Goal: Task Accomplishment & Management: Manage account settings

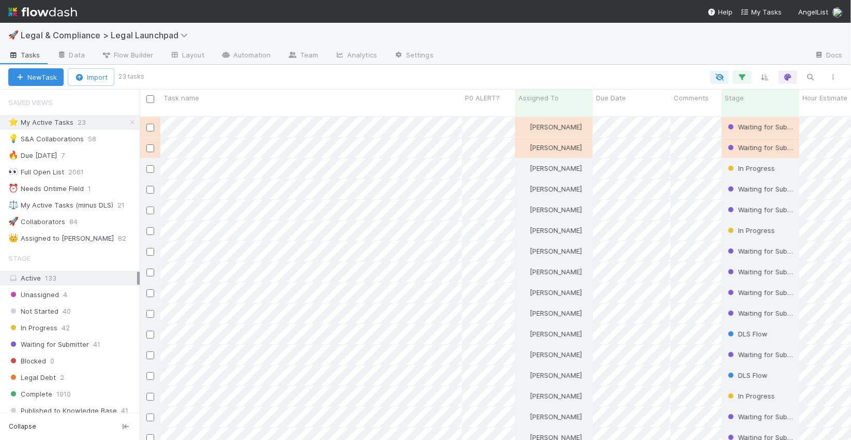
scroll to position [331, 711]
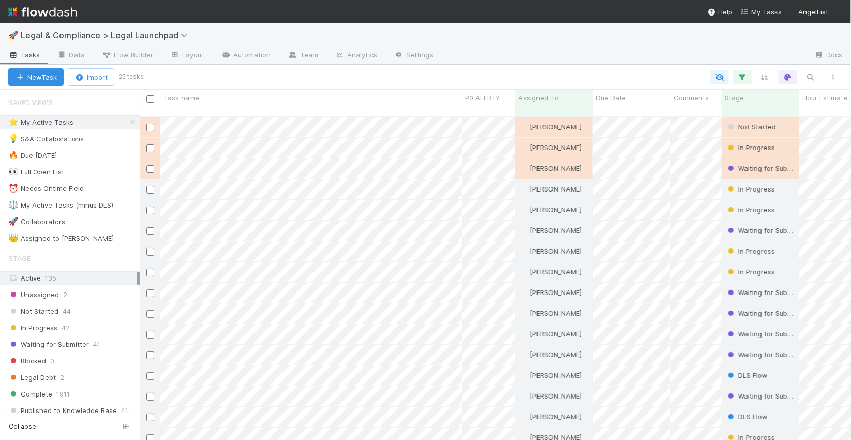
scroll to position [331, 711]
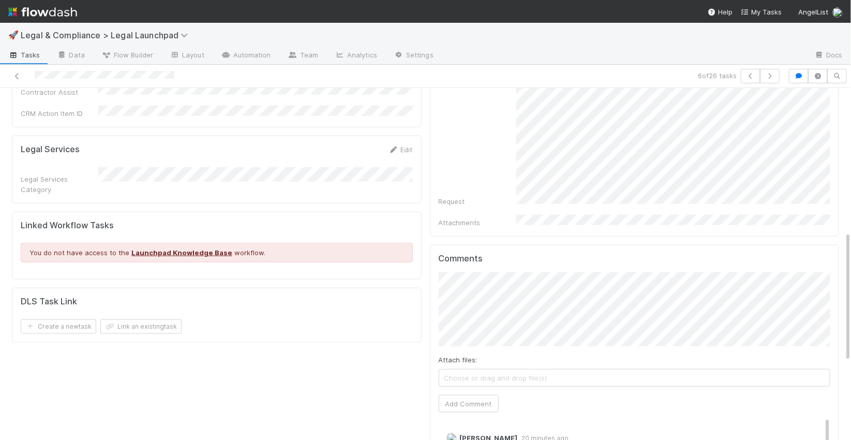
scroll to position [416, 0]
click at [465, 394] on button "Add Comment" at bounding box center [469, 403] width 60 height 18
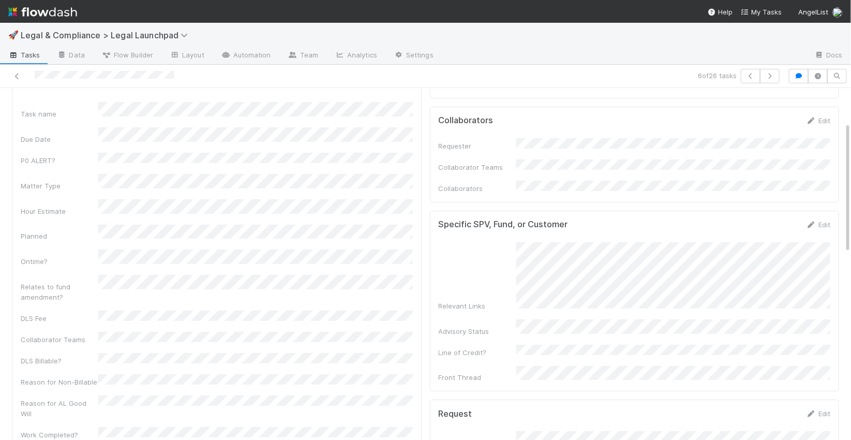
scroll to position [0, 0]
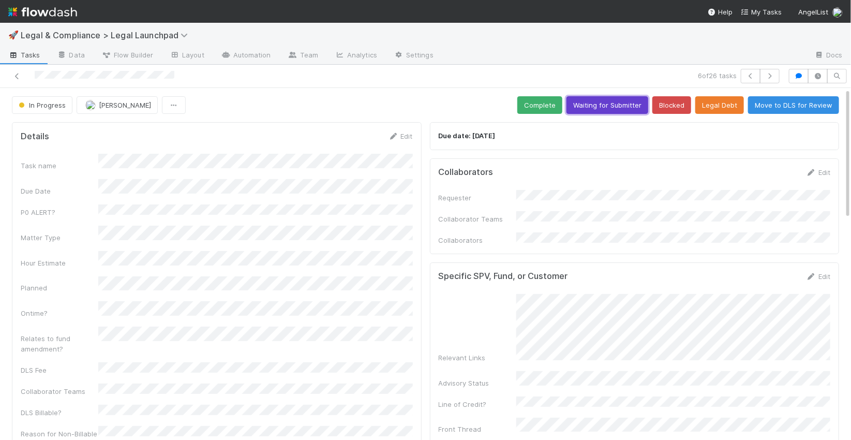
click at [606, 106] on button "Waiting for Submitter" at bounding box center [607, 105] width 82 height 18
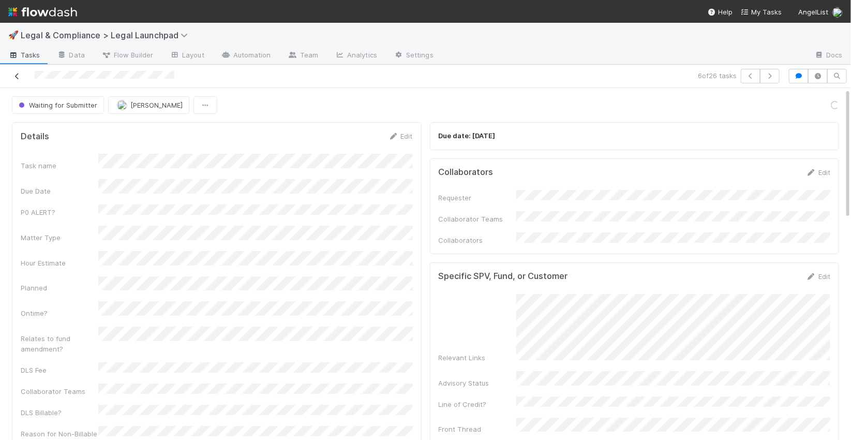
click at [20, 78] on icon at bounding box center [17, 76] width 10 height 7
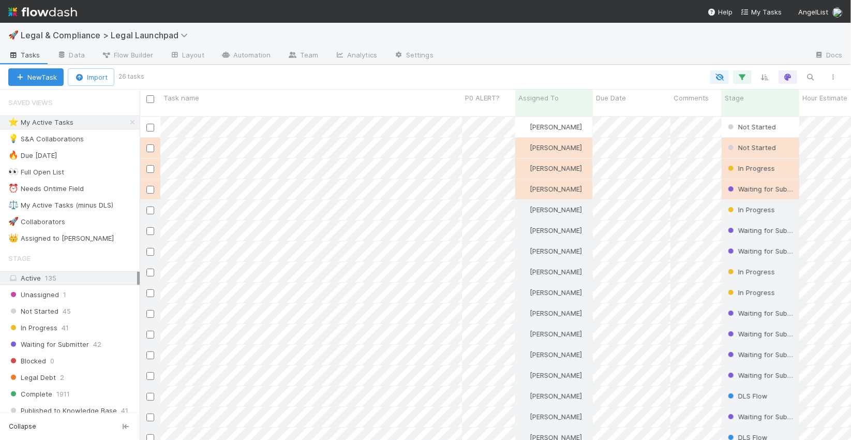
scroll to position [331, 711]
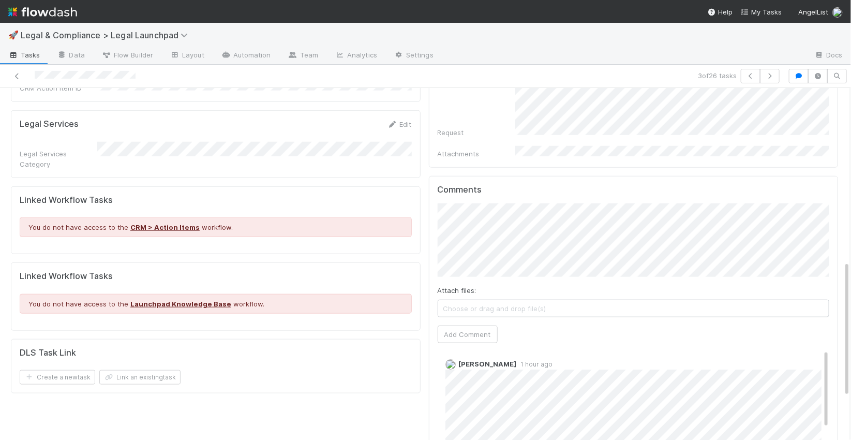
scroll to position [481, 0]
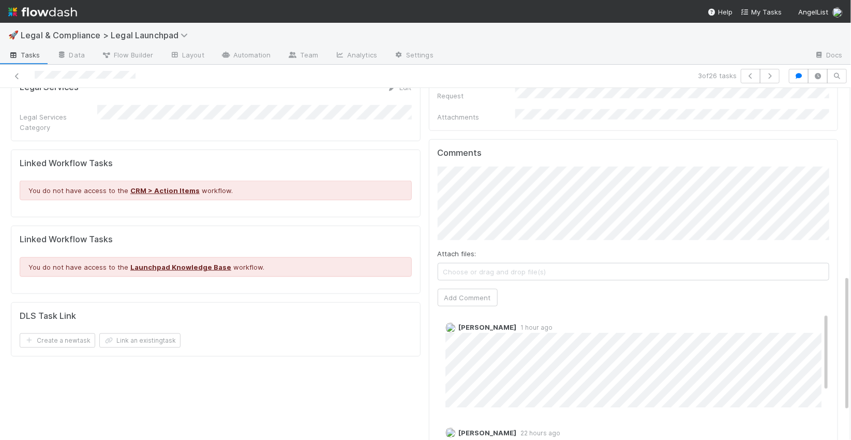
click at [463, 285] on div "Comments Attach files: Choose or drag and drop file(s) Add Comment Leia Slosber…" at bounding box center [634, 332] width 392 height 369
click at [464, 289] on button "Add Comment" at bounding box center [468, 298] width 60 height 18
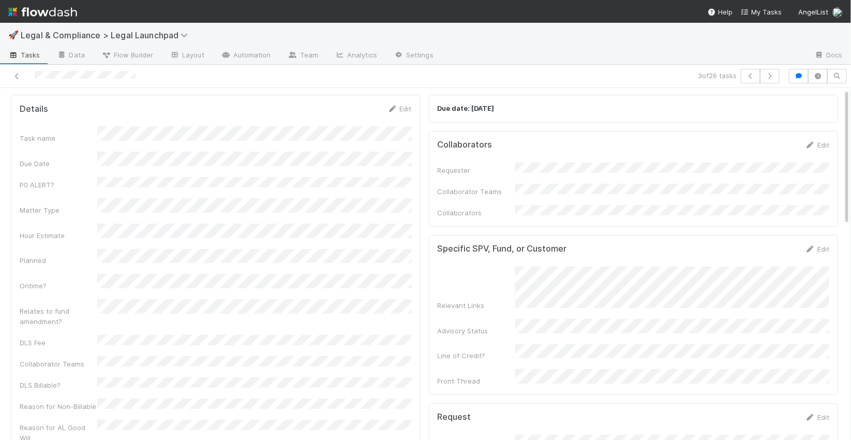
scroll to position [0, 0]
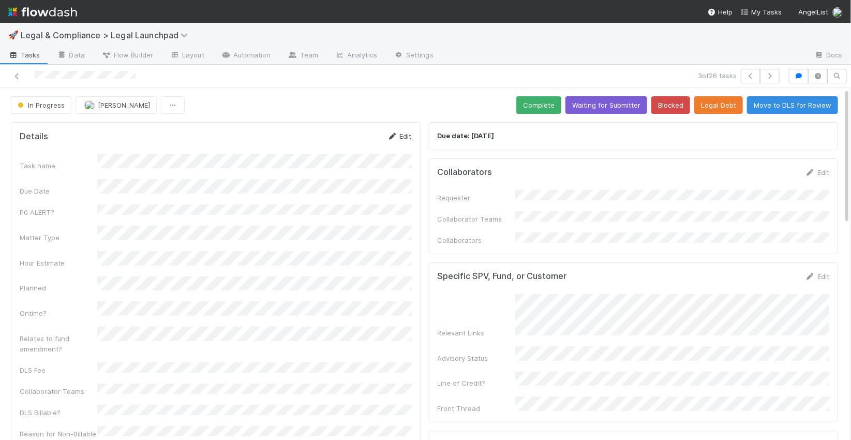
click at [400, 137] on link "Edit" at bounding box center [399, 136] width 24 height 8
click at [363, 143] on button "Save" at bounding box center [356, 140] width 29 height 18
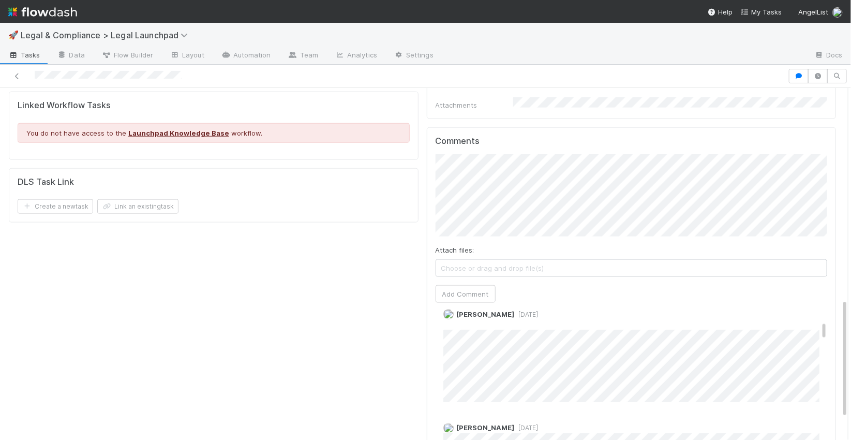
scroll to position [615, 0]
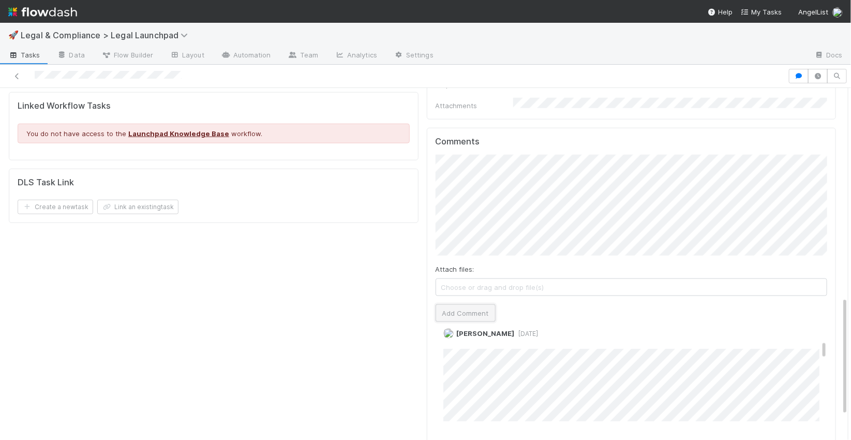
click at [480, 304] on button "Add Comment" at bounding box center [465, 313] width 60 height 18
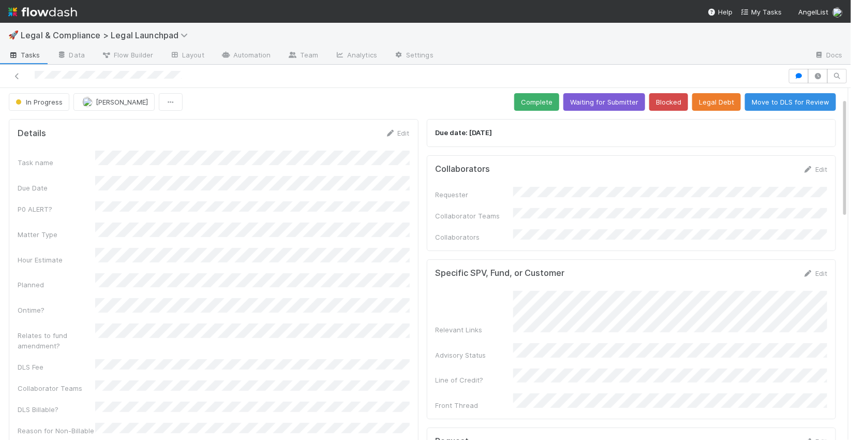
scroll to position [0, 0]
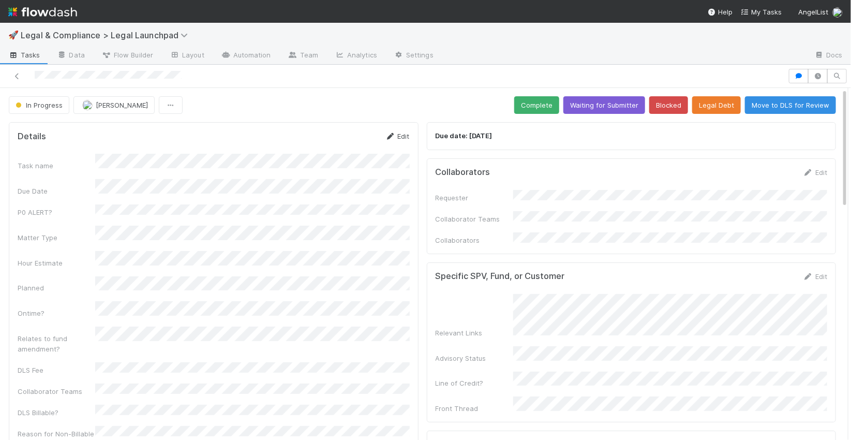
click at [402, 133] on link "Edit" at bounding box center [397, 136] width 24 height 8
click at [355, 141] on button "Save" at bounding box center [354, 140] width 29 height 18
click at [16, 74] on icon at bounding box center [17, 76] width 10 height 7
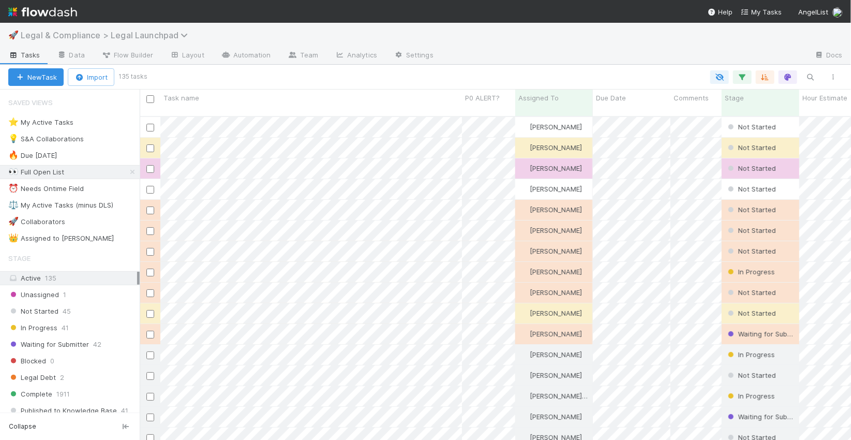
scroll to position [331, 711]
click at [112, 126] on div "⭐ My Active Tasks 26" at bounding box center [73, 122] width 131 height 13
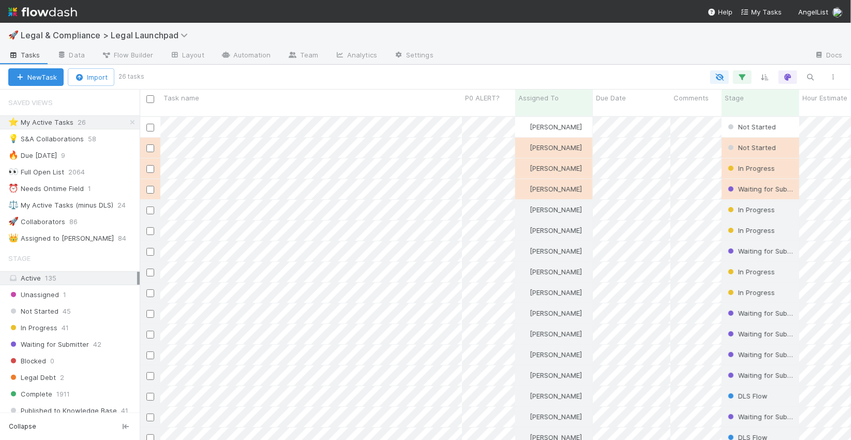
scroll to position [331, 711]
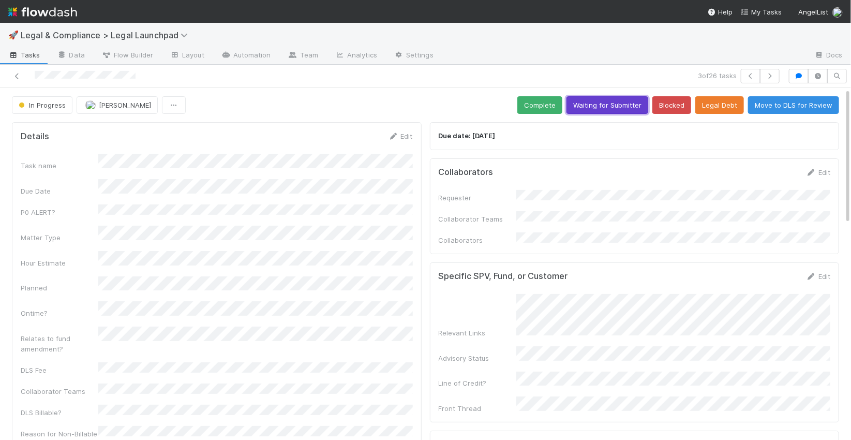
click at [598, 107] on button "Waiting for Submitter" at bounding box center [607, 105] width 82 height 18
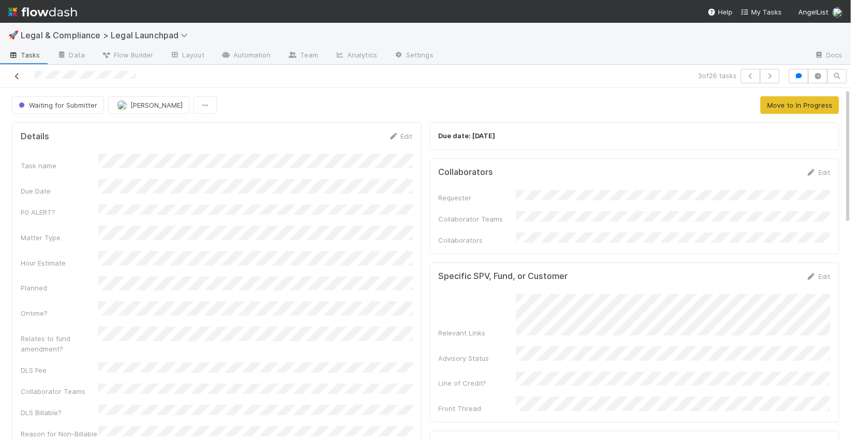
click at [18, 76] on icon at bounding box center [17, 76] width 10 height 7
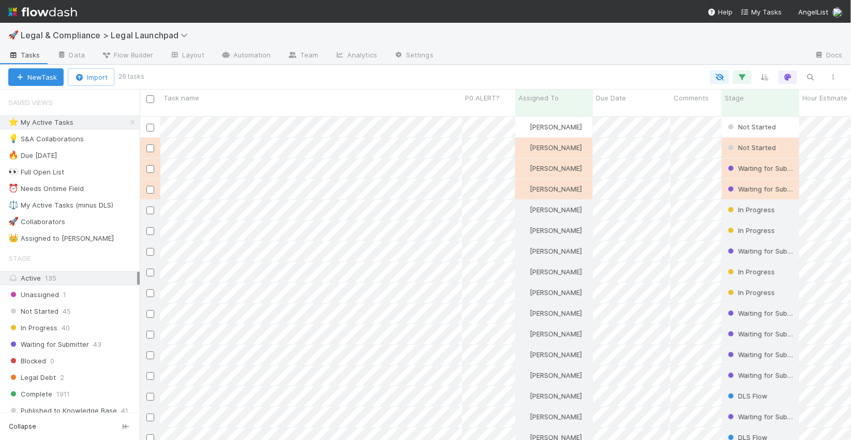
scroll to position [331, 711]
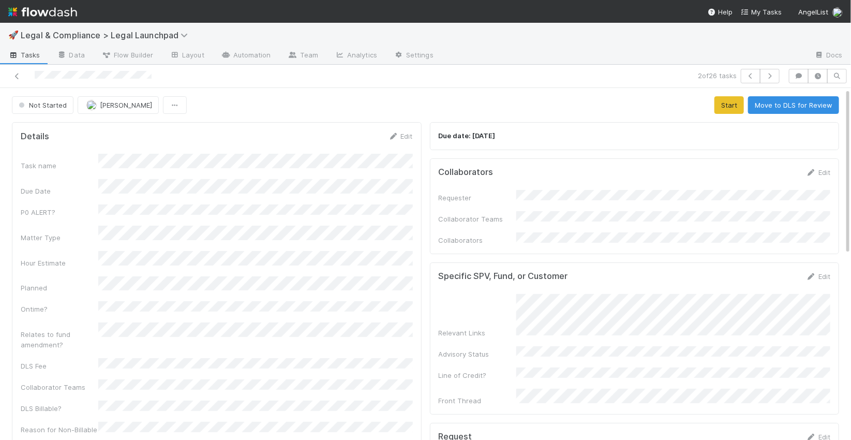
click at [156, 76] on div at bounding box center [199, 76] width 391 height 14
click at [152, 74] on div at bounding box center [199, 76] width 391 height 14
click at [35, 77] on div at bounding box center [199, 76] width 391 height 14
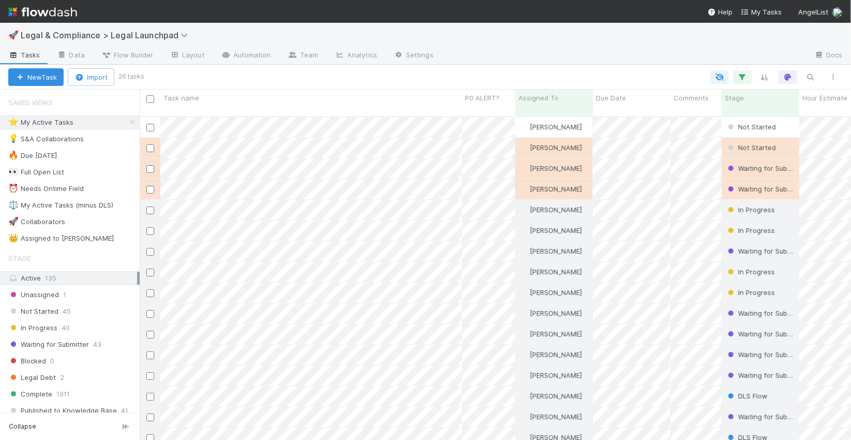
scroll to position [331, 711]
click at [387, 119] on div at bounding box center [425, 220] width 851 height 440
click at [353, 128] on div at bounding box center [425, 220] width 851 height 440
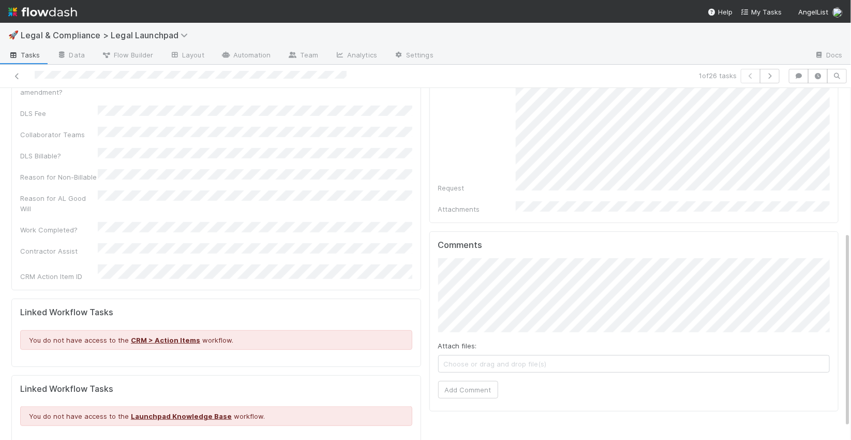
scroll to position [281, 0]
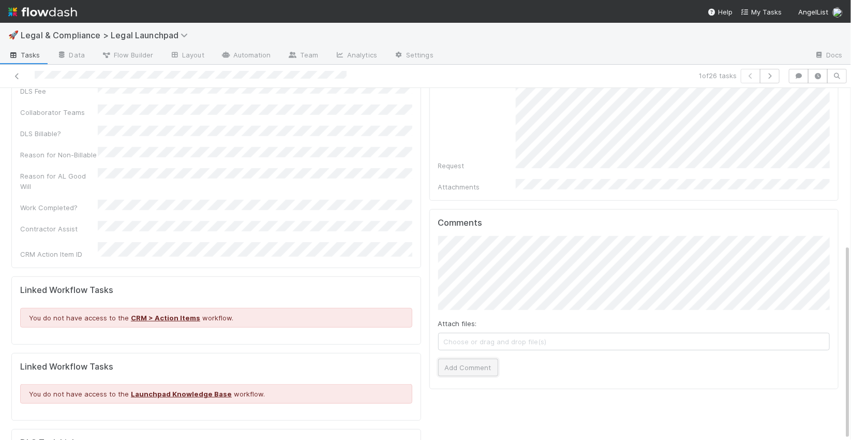
click at [468, 358] on button "Add Comment" at bounding box center [468, 367] width 60 height 18
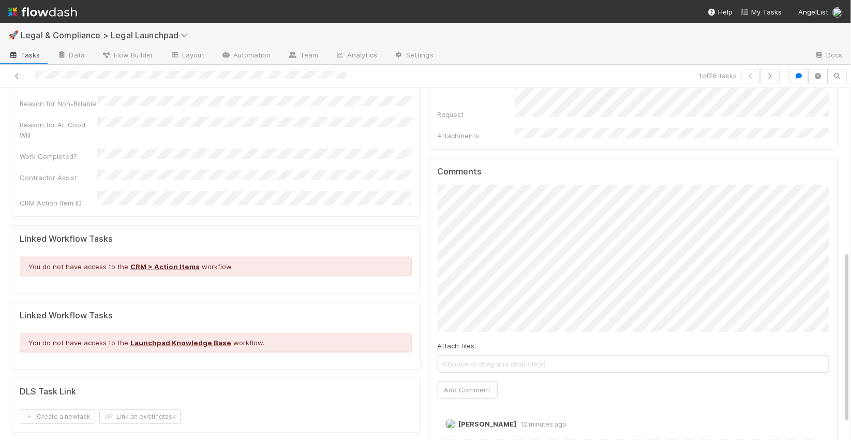
scroll to position [334, 0]
drag, startPoint x: 452, startPoint y: 377, endPoint x: 472, endPoint y: 377, distance: 19.7
click at [453, 379] on button "Add Comment" at bounding box center [468, 388] width 60 height 18
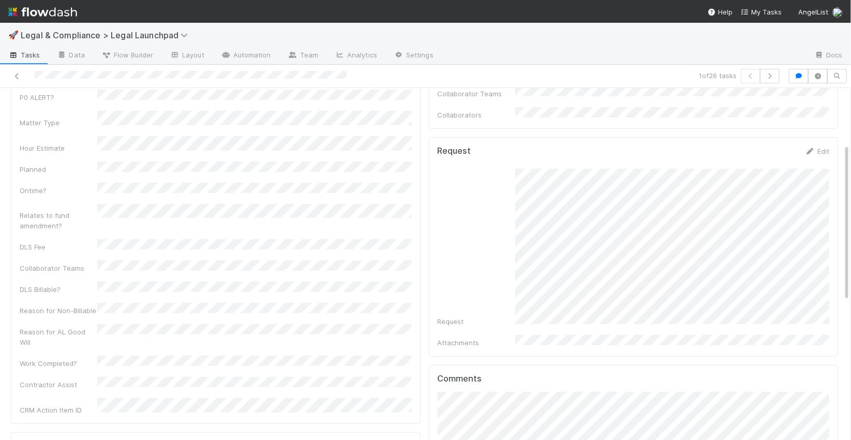
scroll to position [0, 0]
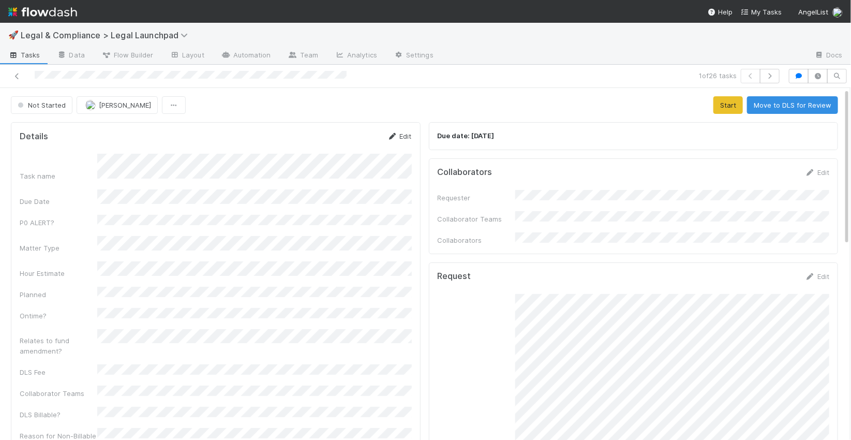
click at [396, 139] on link "Edit" at bounding box center [399, 136] width 24 height 8
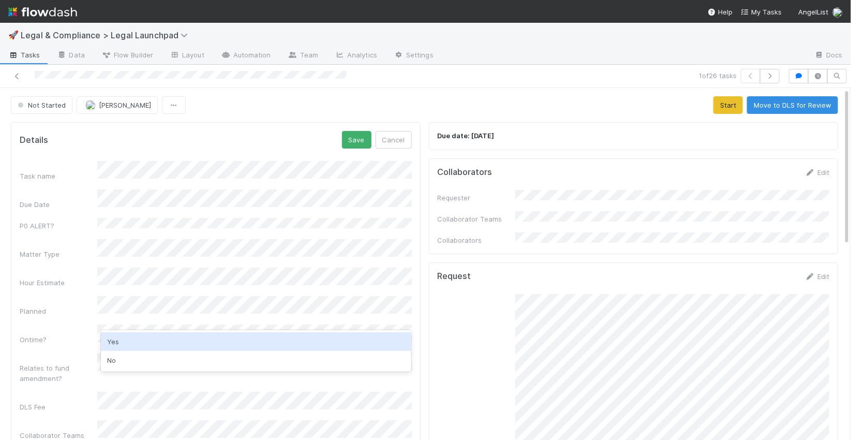
drag, startPoint x: 146, startPoint y: 339, endPoint x: 180, endPoint y: 306, distance: 48.3
click at [147, 337] on div "Yes" at bounding box center [256, 341] width 310 height 19
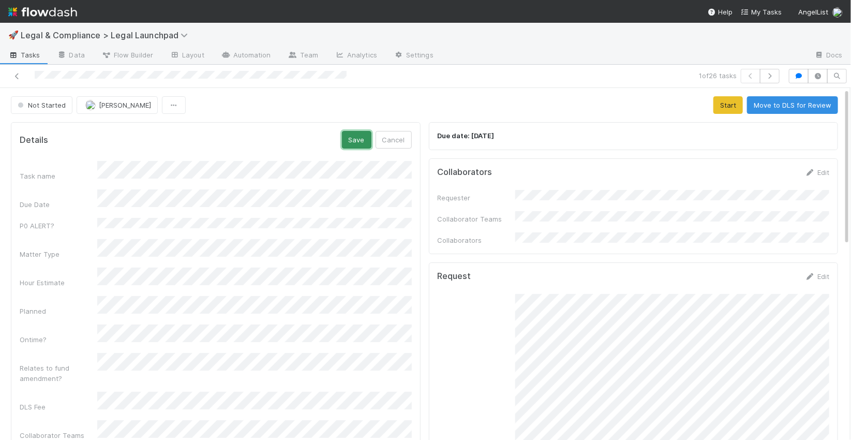
drag, startPoint x: 355, startPoint y: 137, endPoint x: 696, endPoint y: 115, distance: 341.0
click at [356, 137] on button "Save" at bounding box center [356, 140] width 29 height 18
drag, startPoint x: 737, startPoint y: 107, endPoint x: 594, endPoint y: 113, distance: 143.9
click at [732, 108] on button "Start" at bounding box center [727, 105] width 29 height 18
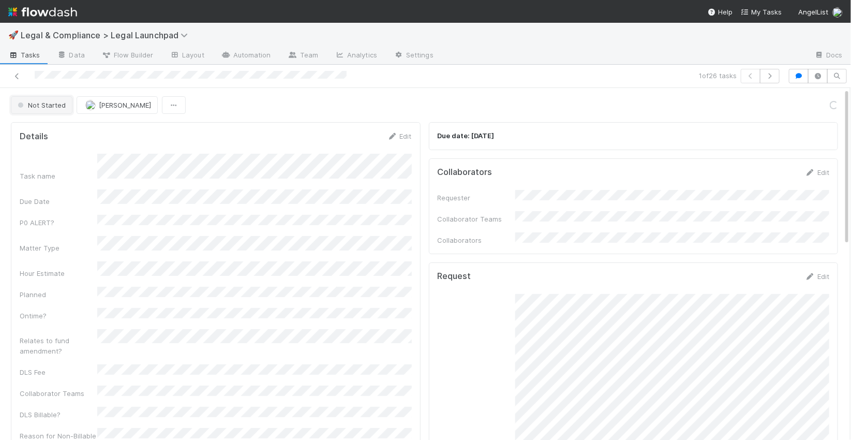
click at [63, 110] on button "Not Started" at bounding box center [42, 105] width 62 height 18
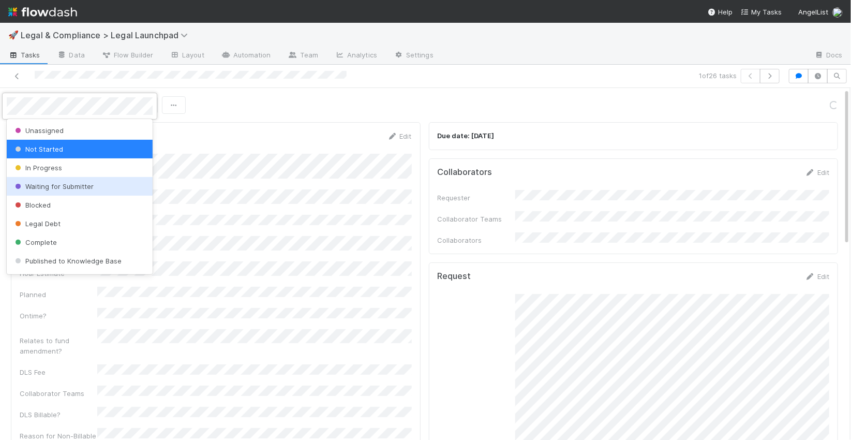
drag, startPoint x: 48, startPoint y: 185, endPoint x: 88, endPoint y: 168, distance: 43.3
click at [50, 184] on span "Waiting for Submitter" at bounding box center [53, 186] width 81 height 8
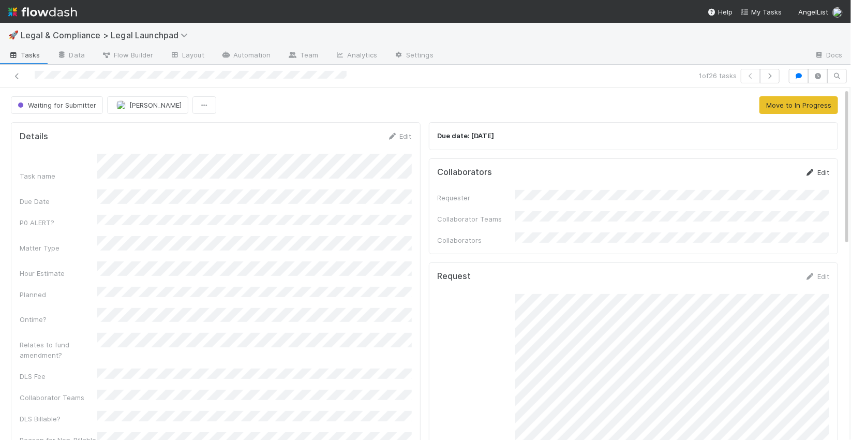
click at [825, 172] on link "Edit" at bounding box center [817, 172] width 24 height 8
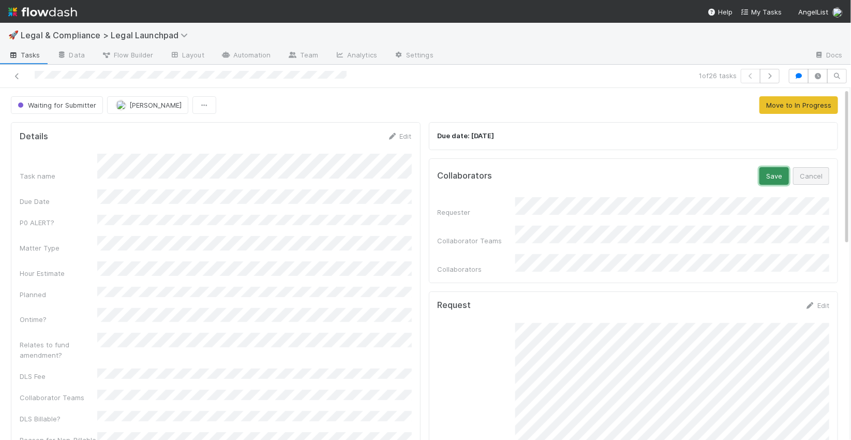
drag, startPoint x: 773, startPoint y: 179, endPoint x: 797, endPoint y: 167, distance: 27.3
click at [774, 178] on button "Save" at bounding box center [773, 176] width 29 height 18
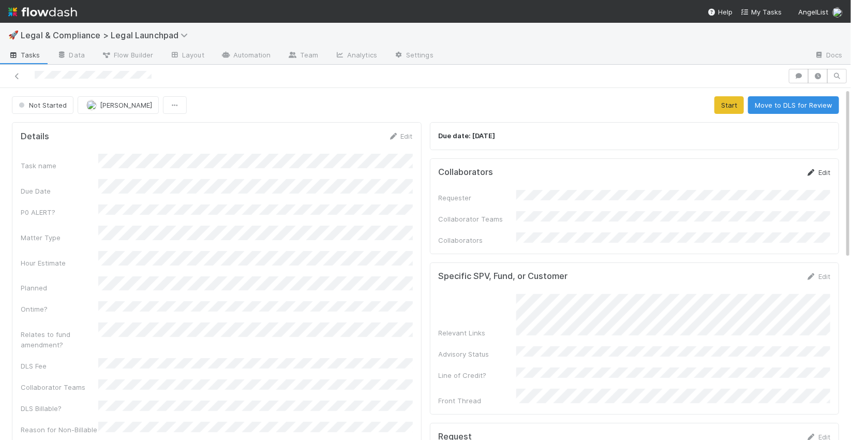
click at [822, 175] on link "Edit" at bounding box center [818, 172] width 24 height 8
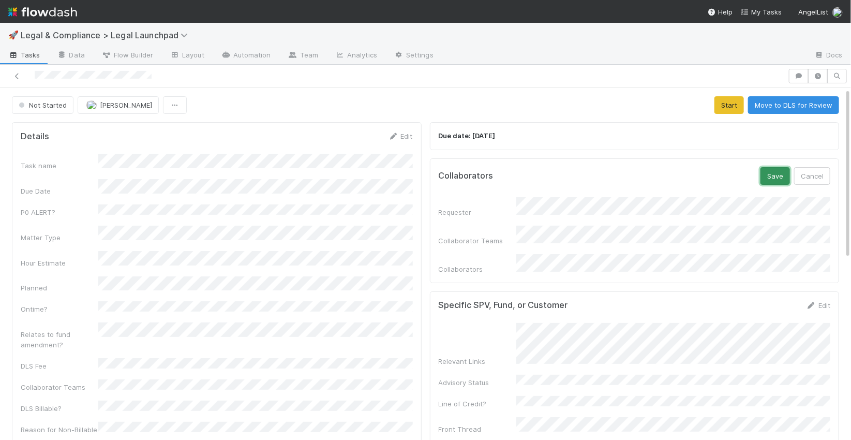
click at [788, 177] on button "Save" at bounding box center [774, 176] width 29 height 18
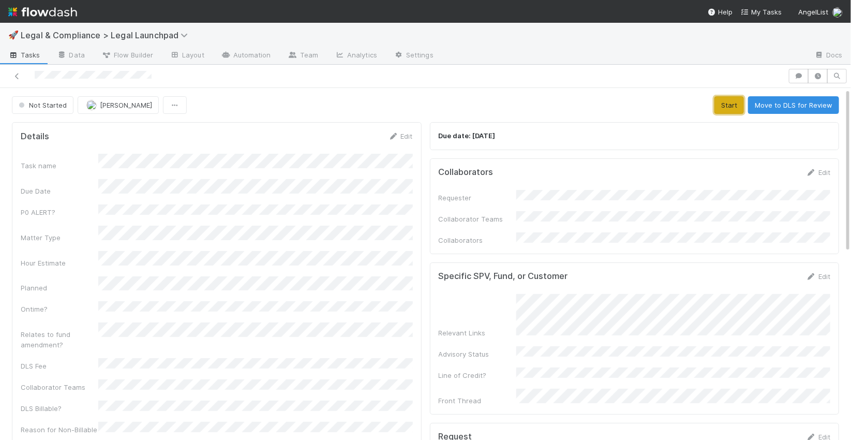
click at [731, 105] on button "Start" at bounding box center [728, 105] width 29 height 18
